Goal: Task Accomplishment & Management: Manage account settings

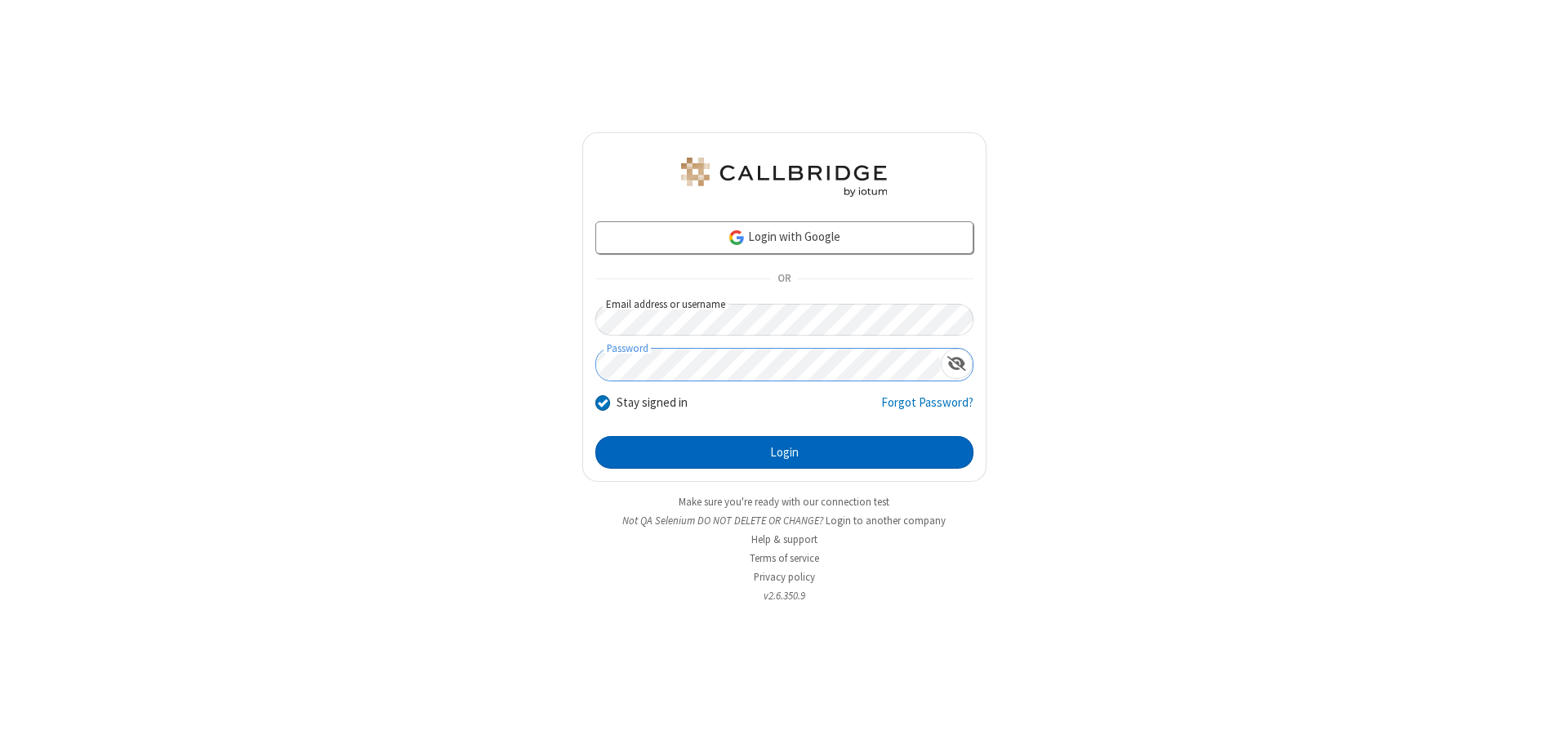
click at [784, 453] on button "Login" at bounding box center [785, 453] width 378 height 33
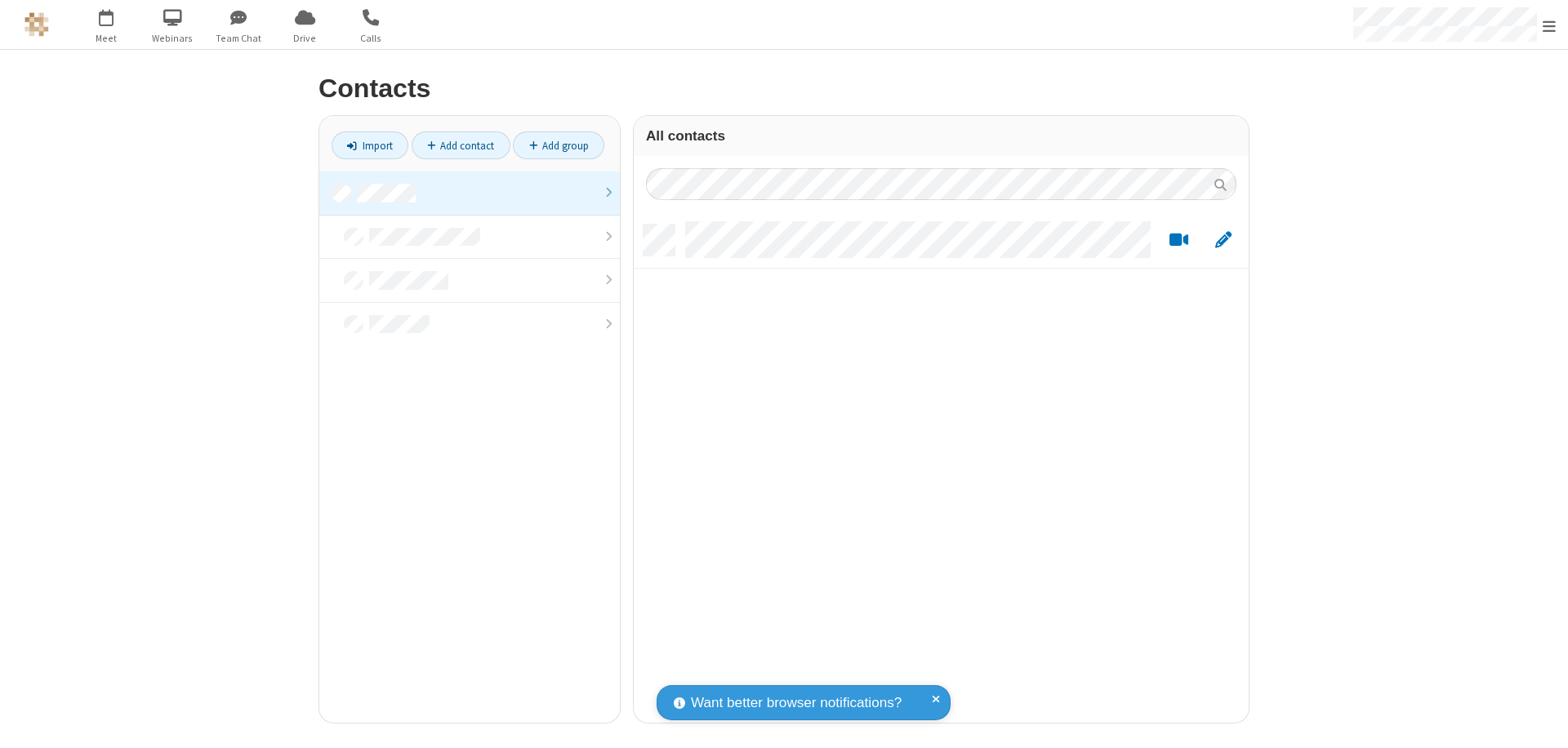
click at [470, 193] on link at bounding box center [469, 193] width 300 height 44
click at [461, 146] on link "Add contact" at bounding box center [461, 146] width 99 height 28
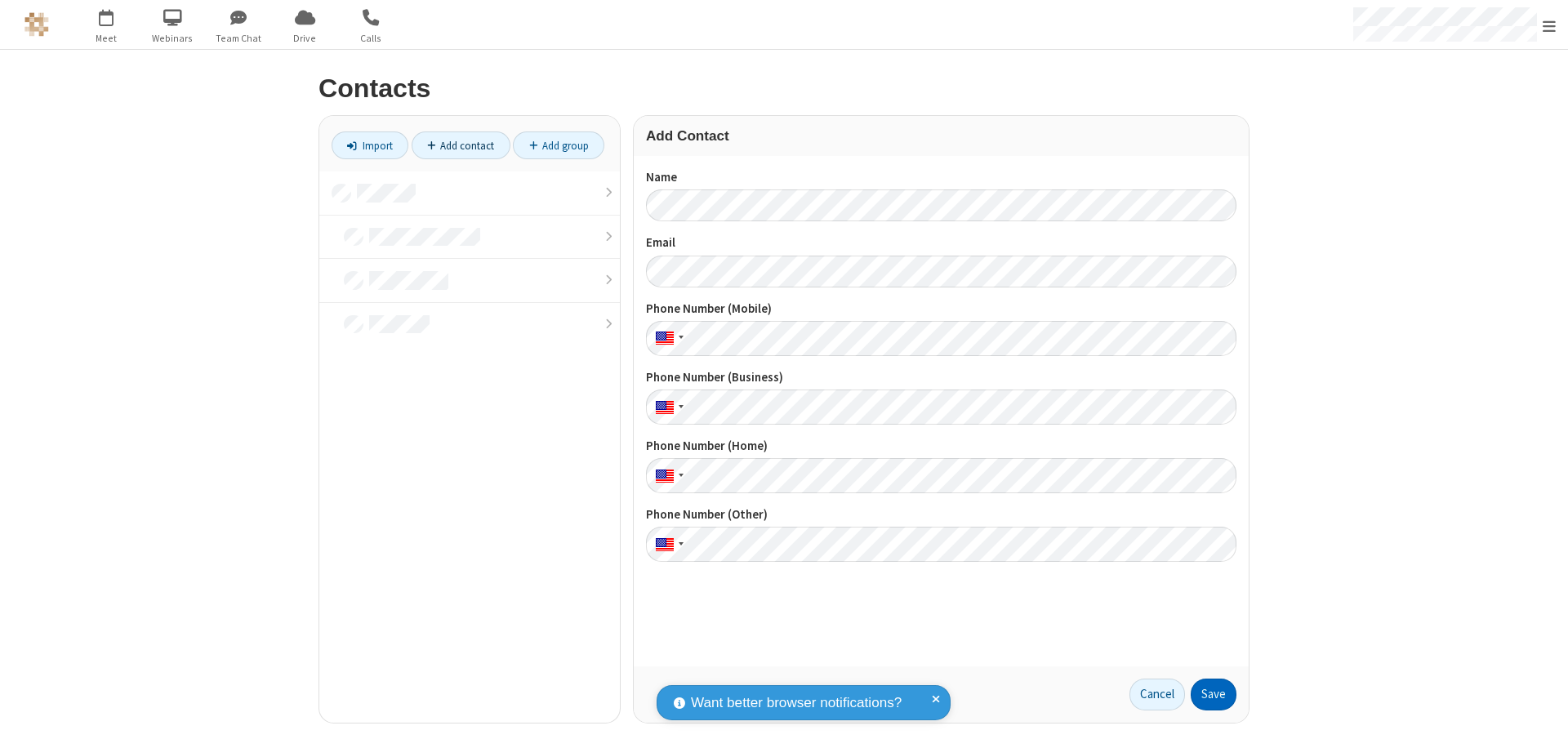
click at [1213, 695] on button "Save" at bounding box center [1213, 695] width 46 height 33
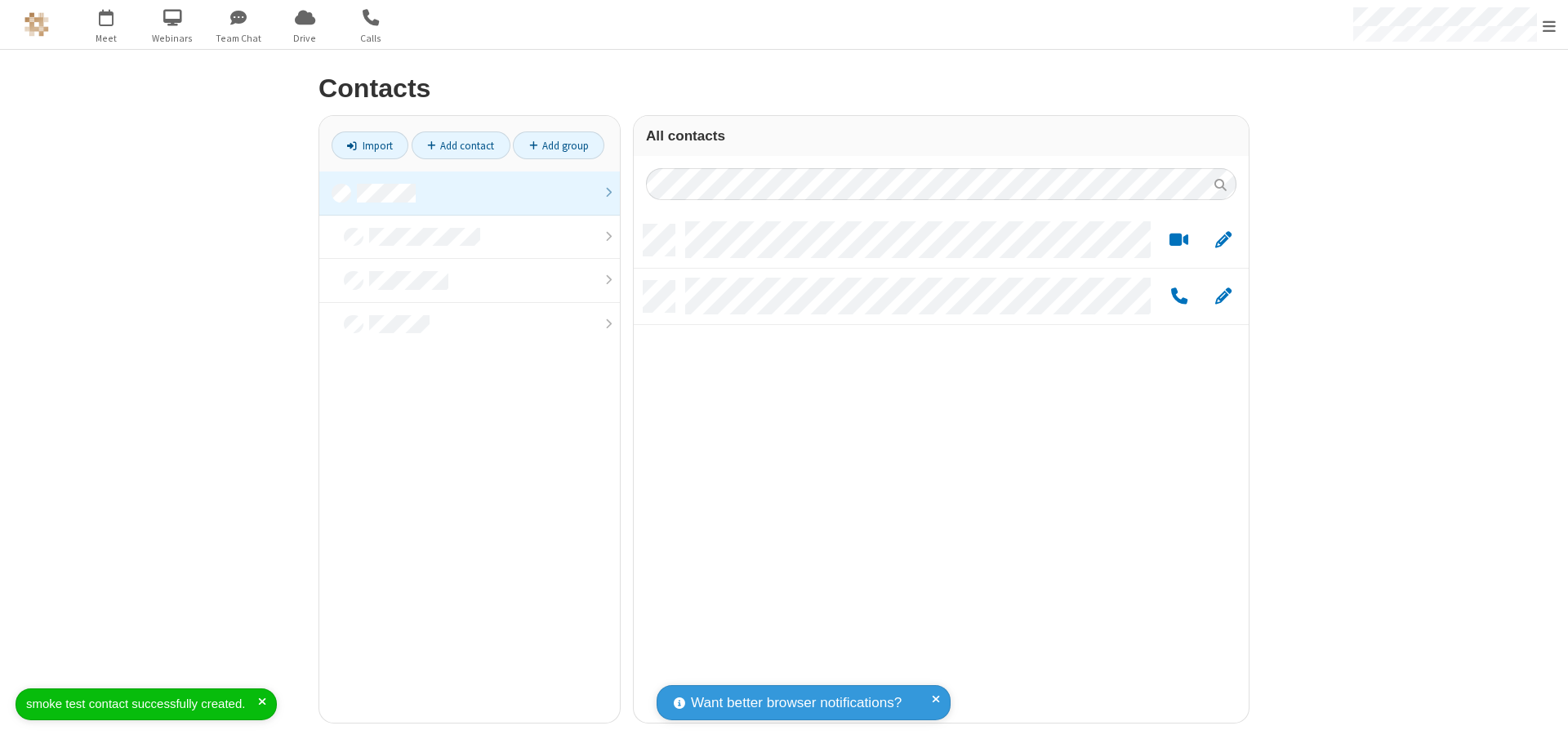
scroll to position [499, 603]
